Goal: Task Accomplishment & Management: Manage account settings

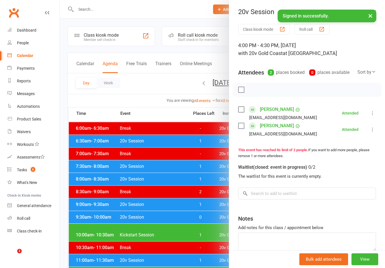
click at [204, 232] on div at bounding box center [222, 134] width 325 height 268
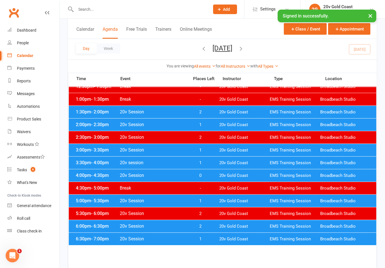
scroll to position [212, 0]
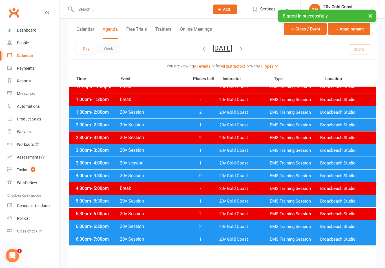
click at [263, 202] on span "20v Gold Coast" at bounding box center [244, 201] width 50 height 5
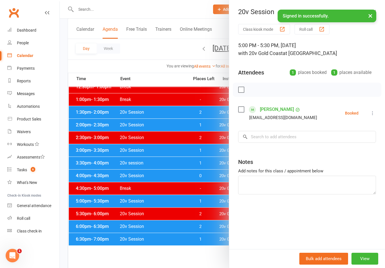
click at [370, 18] on button "×" at bounding box center [370, 16] width 10 height 12
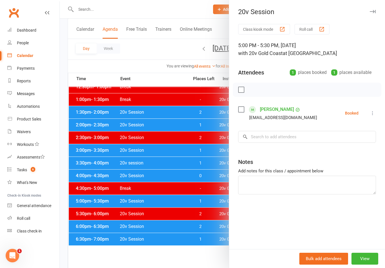
click at [370, 15] on button "button" at bounding box center [372, 11] width 7 height 7
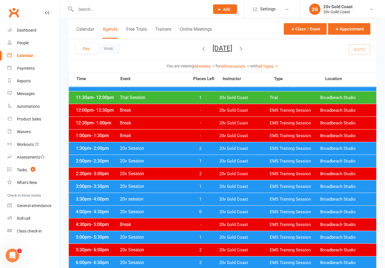
scroll to position [190, 0]
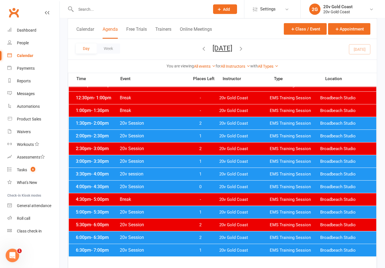
click at [282, 210] on span "EMS Training Session" at bounding box center [295, 212] width 50 height 5
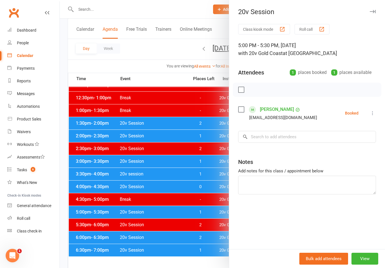
click at [370, 116] on icon at bounding box center [373, 113] width 6 height 6
click at [349, 145] on link "Check in" at bounding box center [345, 146] width 61 height 11
click at [197, 230] on div at bounding box center [222, 134] width 325 height 268
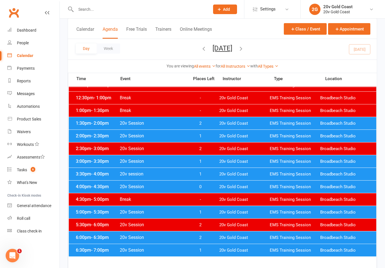
click at [225, 212] on span "20v Gold Coast" at bounding box center [244, 212] width 50 height 5
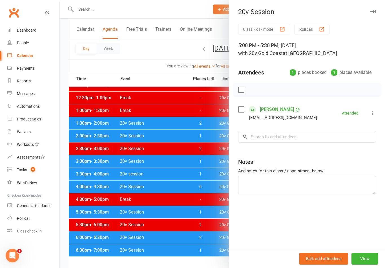
click at [190, 258] on div at bounding box center [222, 134] width 325 height 268
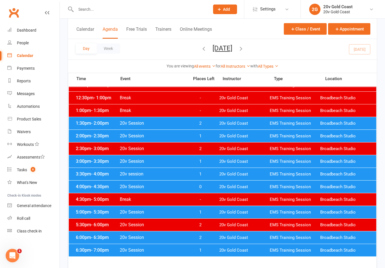
click at [256, 186] on span "20v Gold Coast" at bounding box center [244, 186] width 50 height 5
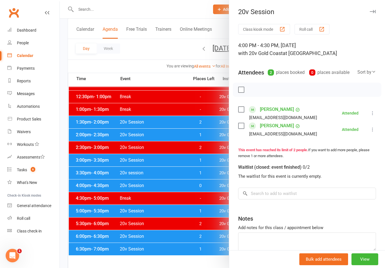
scroll to position [199, 0]
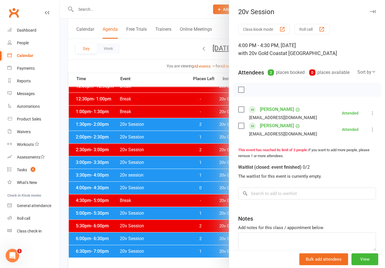
click at [217, 248] on div at bounding box center [222, 134] width 325 height 268
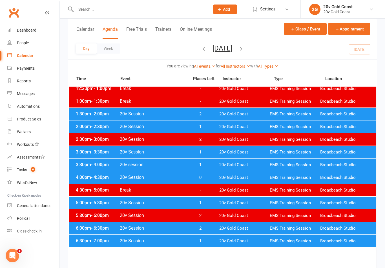
scroll to position [222, 0]
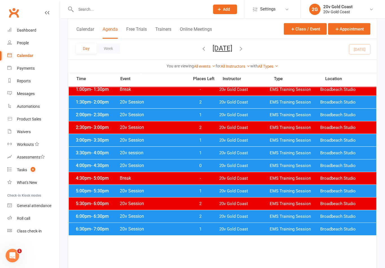
click at [260, 210] on div "6:00pm - 6:30pm 20v Session 2 20v Gold Coast EMS Training Session [GEOGRAPHIC_D…" at bounding box center [223, 216] width 308 height 12
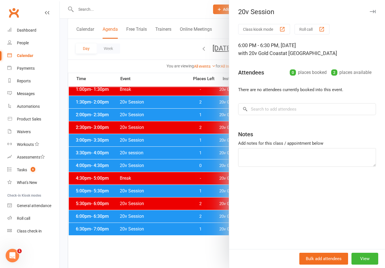
click at [208, 191] on div at bounding box center [222, 134] width 325 height 268
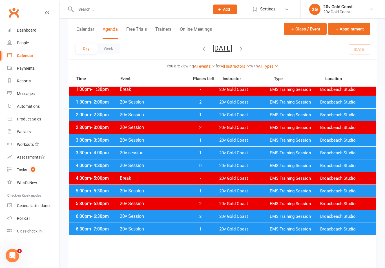
click at [223, 189] on span "20v Gold Coast" at bounding box center [244, 190] width 50 height 5
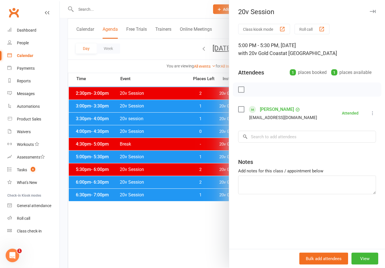
scroll to position [257, 0]
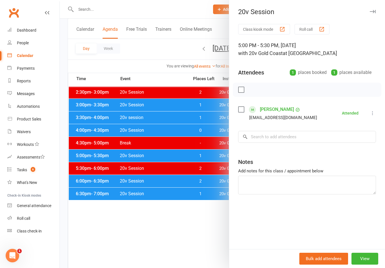
click at [195, 246] on div at bounding box center [222, 134] width 325 height 268
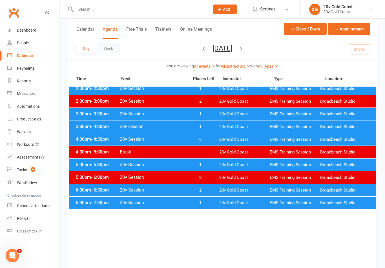
scroll to position [248, 0]
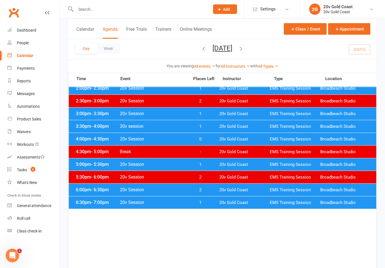
click at [32, 171] on span "6" at bounding box center [33, 169] width 5 height 5
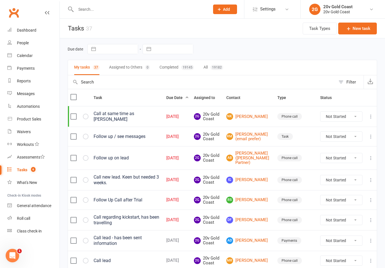
click at [253, 134] on link "RM [PERSON_NAME] (email prefer)" at bounding box center [249, 136] width 46 height 9
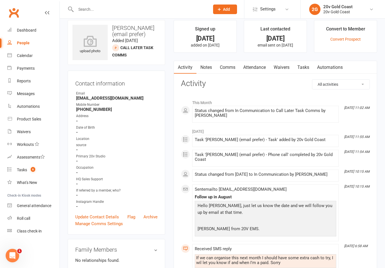
scroll to position [8, 0]
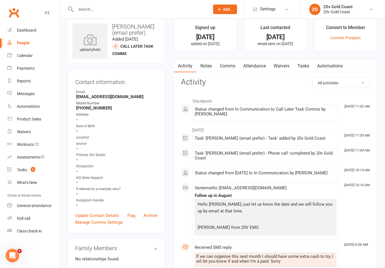
click at [200, 69] on link "Notes" at bounding box center [206, 66] width 19 height 13
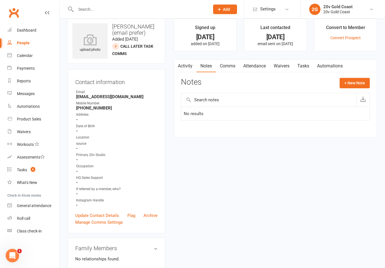
click at [188, 71] on link "Activity" at bounding box center [185, 66] width 23 height 13
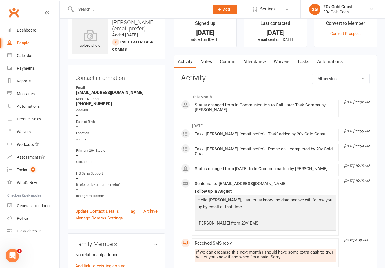
scroll to position [12, 0]
click at [210, 67] on link "Notes" at bounding box center [206, 62] width 19 height 13
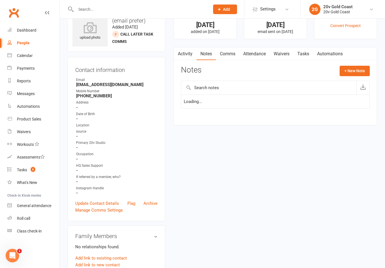
scroll to position [21, 0]
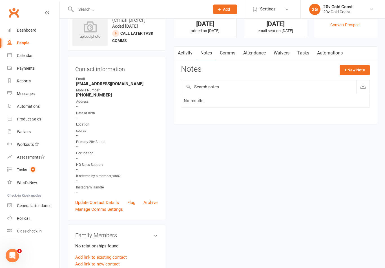
click at [356, 58] on nav "Activity Notes Comms Attendance Waivers Tasks Automations" at bounding box center [275, 53] width 203 height 13
click at [365, 65] on button "+ New Note" at bounding box center [355, 70] width 30 height 10
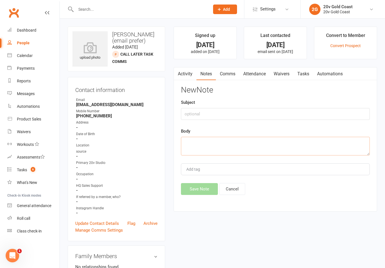
click at [287, 141] on textarea at bounding box center [275, 146] width 189 height 19
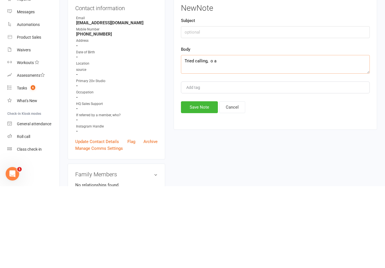
type textarea "Tried calling, o a"
click at [237, 183] on button "Cancel" at bounding box center [232, 189] width 26 height 12
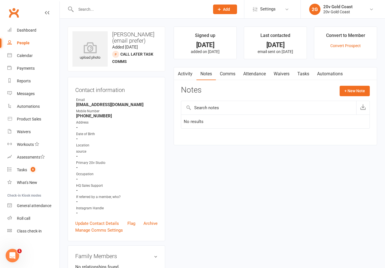
click at [303, 77] on link "Tasks" at bounding box center [304, 73] width 20 height 13
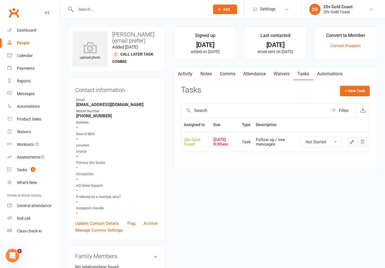
click at [323, 144] on select "Not Started In Progress Waiting Complete" at bounding box center [322, 142] width 42 height 10
select select "unstarted"
click at [43, 169] on link "Tasks 6" at bounding box center [33, 170] width 52 height 13
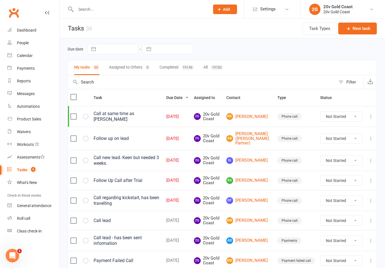
click at [258, 180] on link "RS [PERSON_NAME]" at bounding box center [249, 180] width 46 height 7
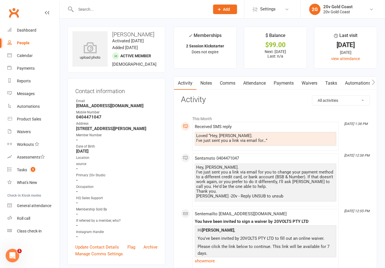
click at [235, 82] on link "Comms" at bounding box center [227, 83] width 23 height 13
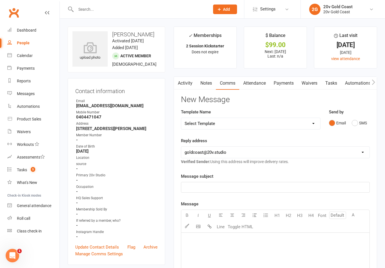
click at [359, 125] on button "SMS" at bounding box center [359, 123] width 15 height 11
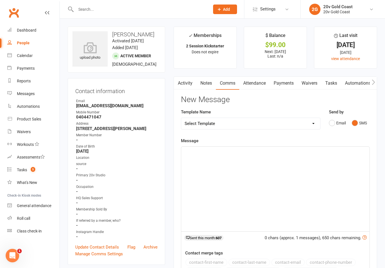
click at [280, 206] on div "﻿" at bounding box center [275, 189] width 188 height 85
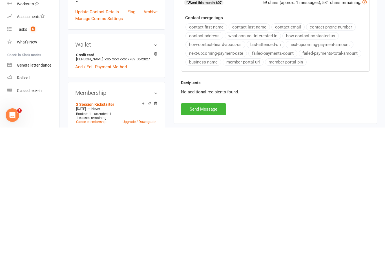
click at [208, 244] on button "Send Message" at bounding box center [203, 250] width 45 height 12
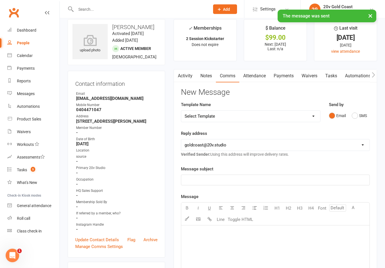
click at [339, 75] on link "Tasks" at bounding box center [332, 76] width 20 height 13
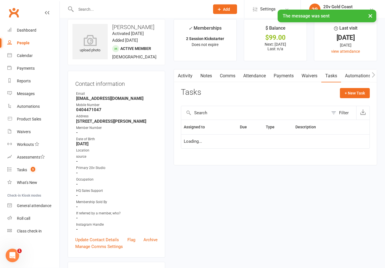
scroll to position [7, 0]
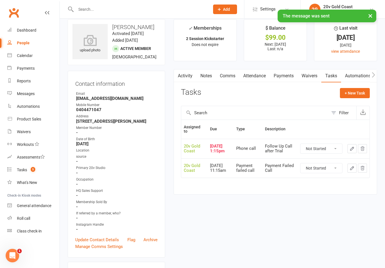
click at [325, 151] on select "Not Started In Progress Waiting Complete" at bounding box center [322, 149] width 42 height 10
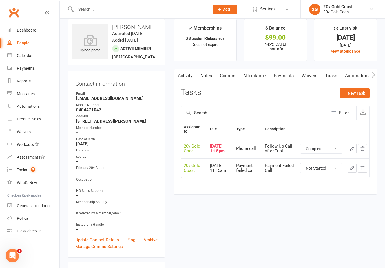
select select "unstarted"
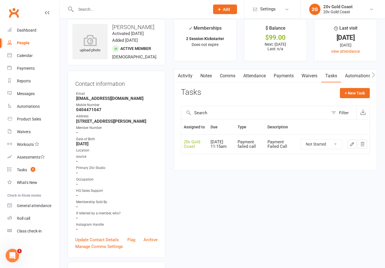
click at [42, 169] on link "Tasks 5" at bounding box center [33, 170] width 52 height 13
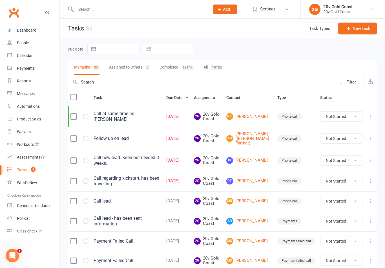
click at [254, 118] on link "NK [PERSON_NAME]" at bounding box center [249, 116] width 46 height 7
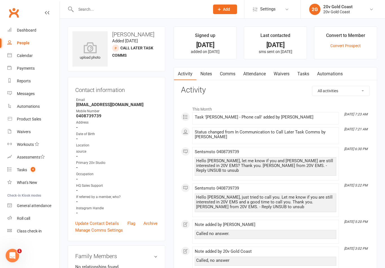
click at [49, 171] on link "Tasks 4" at bounding box center [33, 170] width 52 height 13
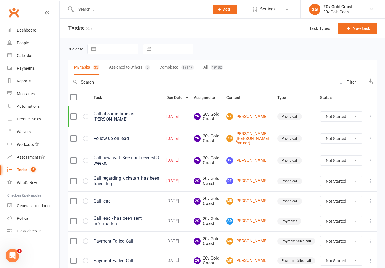
click at [256, 160] on link "IG [PERSON_NAME]" at bounding box center [249, 160] width 46 height 7
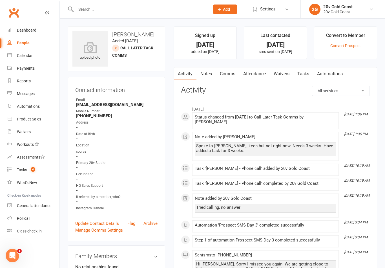
click at [208, 74] on link "Notes" at bounding box center [206, 73] width 19 height 13
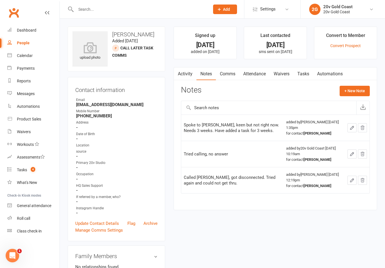
click at [353, 92] on button "+ New Note" at bounding box center [355, 91] width 30 height 10
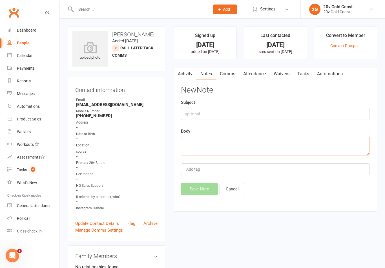
click at [274, 143] on textarea at bounding box center [275, 146] width 189 height 19
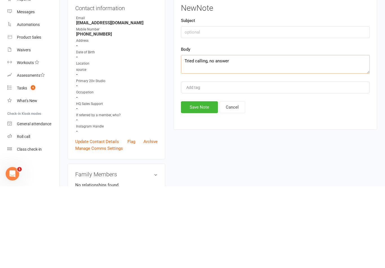
type textarea "Tried calling, no answer"
click at [197, 183] on button "Save Note" at bounding box center [199, 189] width 37 height 12
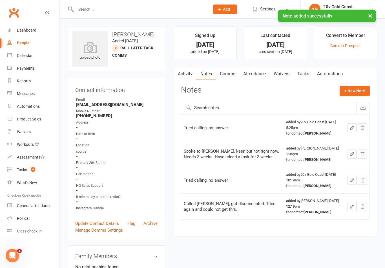
click at [306, 69] on link "Tasks" at bounding box center [304, 73] width 20 height 13
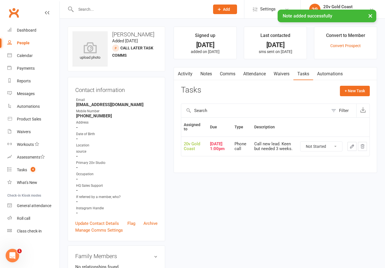
click at [331, 150] on select "Not Started In Progress Waiting Complete" at bounding box center [322, 147] width 42 height 10
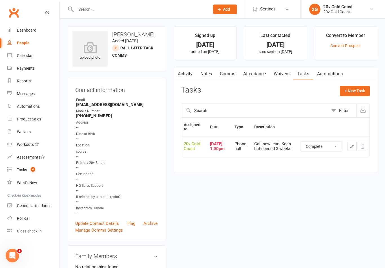
select select "unstarted"
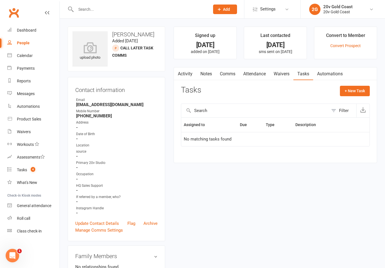
click at [355, 90] on button "+ New Task" at bounding box center [355, 91] width 30 height 10
select select "45734"
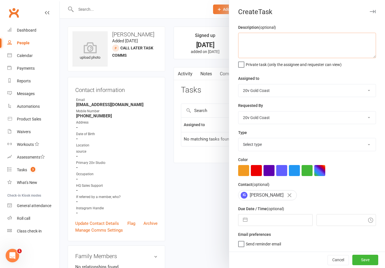
click at [342, 55] on textarea at bounding box center [307, 45] width 138 height 25
type textarea "Follow up lead, was interested when first spoke to"
click at [366, 86] on select "[PERSON_NAME] [PERSON_NAME] 20v Gold Coast [PERSON_NAME] 20v HQ [PERSON_NAME] […" at bounding box center [307, 90] width 137 height 12
click at [265, 142] on select "Select type Call to confirm trial Cancel down Cancel down [PERSON_NAME] and [PE…" at bounding box center [307, 144] width 137 height 12
click at [280, 149] on select "Call to confirm trial Cancel down Cancel down [PERSON_NAME] and [PERSON_NAME] m…" at bounding box center [307, 144] width 137 height 12
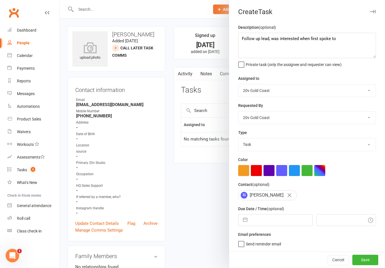
select select "22375"
click at [248, 222] on button "button" at bounding box center [245, 219] width 10 height 11
select select "6"
select select "2025"
select select "7"
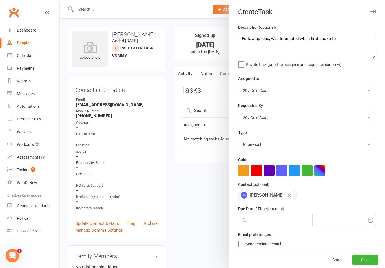
select select "2025"
select select "8"
select select "2025"
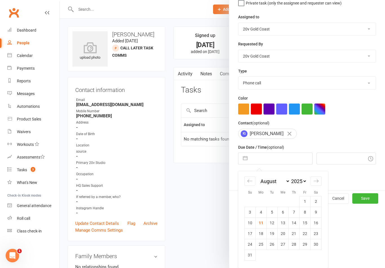
click at [297, 224] on td "14" at bounding box center [294, 222] width 11 height 11
type input "[DATE]"
type input "5:30pm"
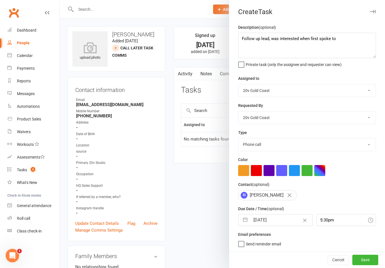
click at [262, 225] on input "[DATE]" at bounding box center [281, 219] width 62 height 11
select select "6"
select select "2025"
select select "7"
select select "2025"
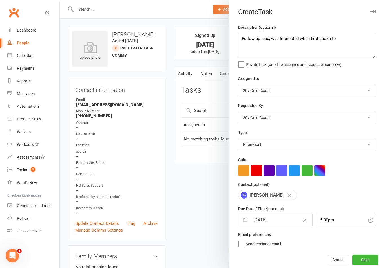
select select "8"
select select "2025"
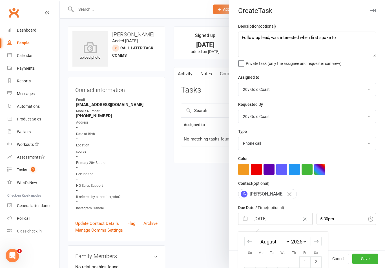
scroll to position [16, 0]
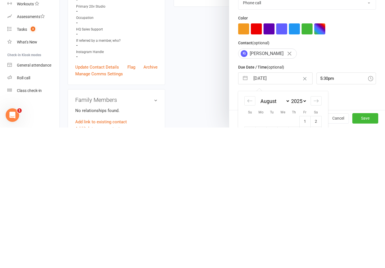
click at [353, 189] on div "IG [PERSON_NAME]" at bounding box center [307, 194] width 138 height 10
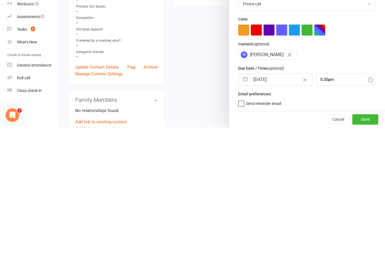
scroll to position [157, 0]
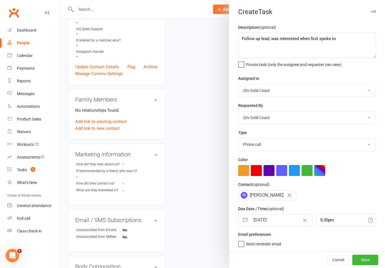
click at [243, 220] on button "button" at bounding box center [245, 219] width 10 height 11
select select "6"
select select "2025"
select select "7"
select select "2025"
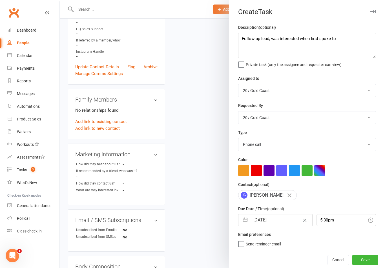
select select "8"
select select "2025"
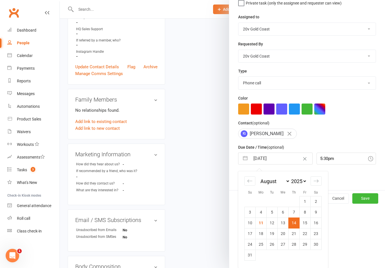
click at [305, 225] on td "15" at bounding box center [305, 222] width 11 height 11
type input "[DATE]"
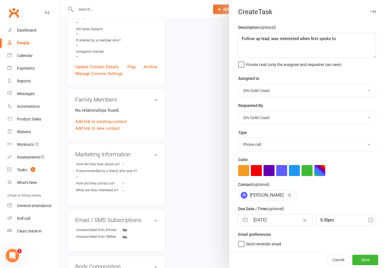
scroll to position [1, 0]
click at [367, 265] on button "Save" at bounding box center [366, 260] width 26 height 10
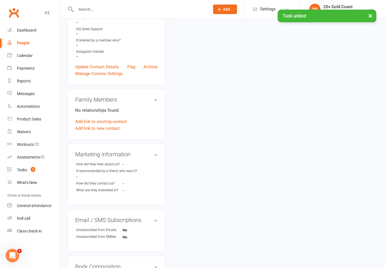
click at [36, 52] on link "Calendar" at bounding box center [33, 55] width 52 height 13
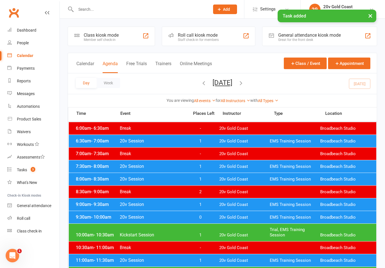
click at [35, 169] on span "3" at bounding box center [33, 169] width 5 height 5
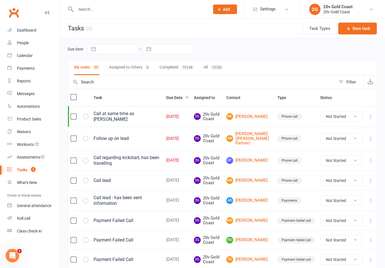
click at [254, 161] on link "DF [PERSON_NAME]" at bounding box center [249, 160] width 46 height 7
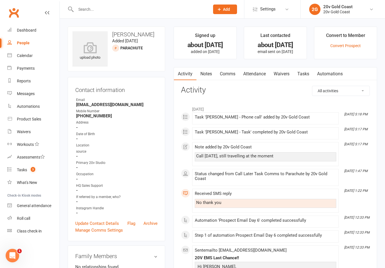
click at [199, 75] on link "Notes" at bounding box center [206, 73] width 19 height 13
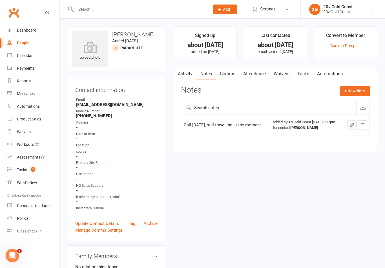
click at [354, 87] on button "+ New Note" at bounding box center [355, 91] width 30 height 10
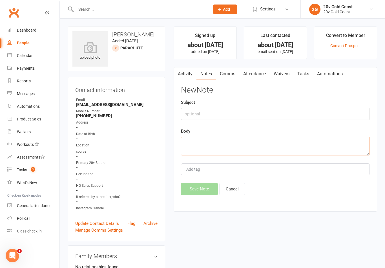
click at [309, 144] on textarea at bounding box center [275, 146] width 189 height 19
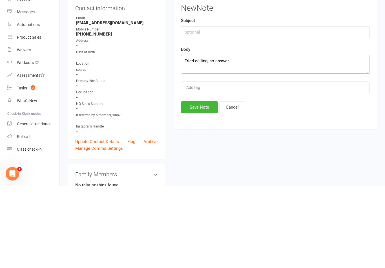
type textarea "Tried calling, no answer"
click at [196, 183] on button "Save Note" at bounding box center [199, 189] width 37 height 12
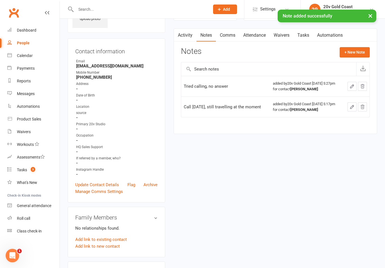
scroll to position [38, 0]
click at [305, 39] on link "Tasks" at bounding box center [304, 35] width 20 height 13
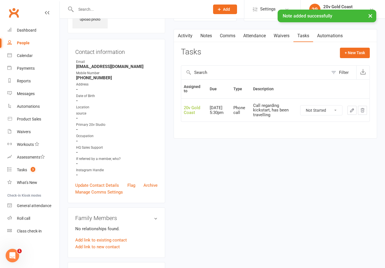
click at [328, 105] on select "Not Started In Progress Waiting Complete" at bounding box center [322, 110] width 42 height 10
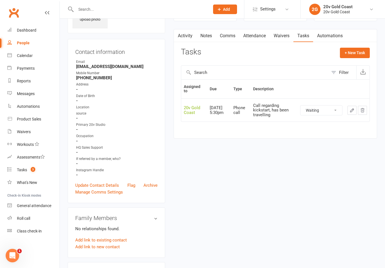
click at [333, 110] on select "Not Started In Progress Waiting Complete" at bounding box center [322, 110] width 42 height 10
select select "waiting"
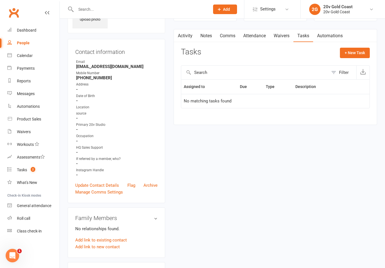
click at [356, 51] on button "+ New Task" at bounding box center [355, 53] width 30 height 10
select select "45734"
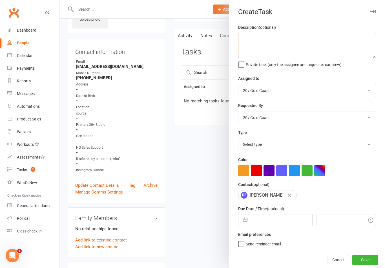
click at [332, 48] on textarea at bounding box center [307, 45] width 138 height 25
type textarea "Call new lead"
click at [363, 67] on div "Description (optional) Call new lead Private task (only the assignee and reques…" at bounding box center [307, 138] width 156 height 228
click at [280, 148] on select "Select type Call to confirm trial Cancel down Cancel down [PERSON_NAME] and [PE…" at bounding box center [307, 144] width 137 height 12
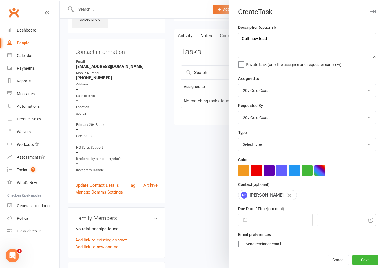
select select "22375"
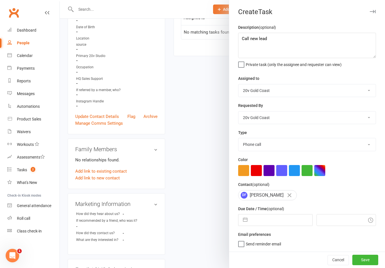
scroll to position [118, 0]
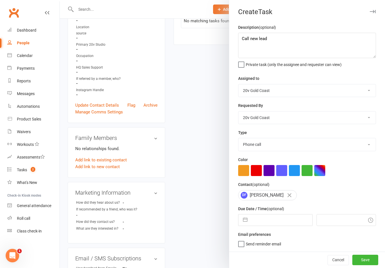
click at [245, 224] on button "button" at bounding box center [245, 219] width 10 height 11
select select "6"
select select "2025"
select select "7"
select select "2025"
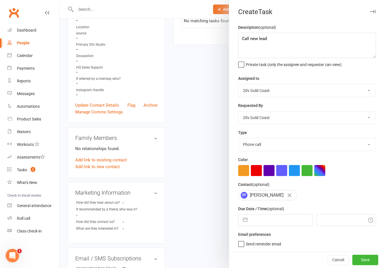
select select "8"
select select "2025"
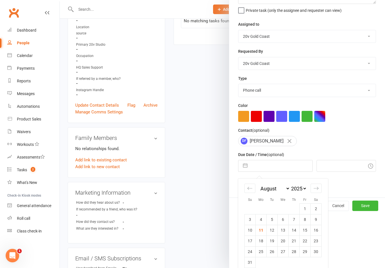
scroll to position [54, 0]
click at [307, 233] on td "15" at bounding box center [305, 230] width 11 height 11
type input "[DATE]"
type input "5:30pm"
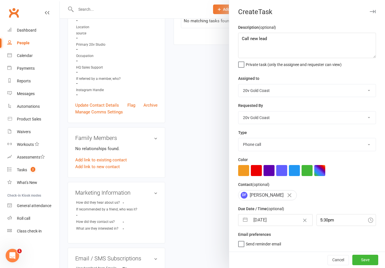
scroll to position [0, 0]
click at [365, 265] on button "Save" at bounding box center [366, 260] width 26 height 10
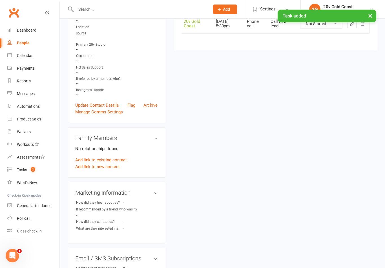
click at [40, 170] on link "Tasks 2" at bounding box center [33, 170] width 52 height 13
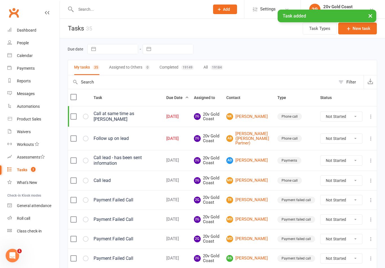
click at [261, 117] on link "NK [PERSON_NAME]" at bounding box center [249, 116] width 46 height 7
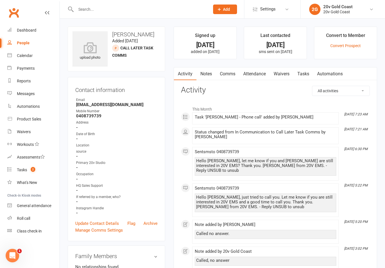
click at [20, 164] on link "Tasks 2" at bounding box center [33, 170] width 52 height 13
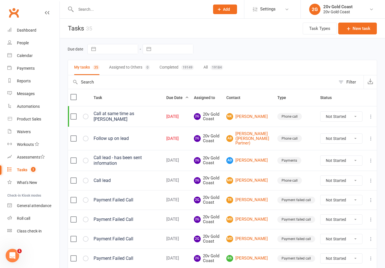
click at [257, 137] on link "AB [PERSON_NAME] ([PERSON_NAME] Partner)" at bounding box center [249, 138] width 46 height 14
